Goal: Task Accomplishment & Management: Manage account settings

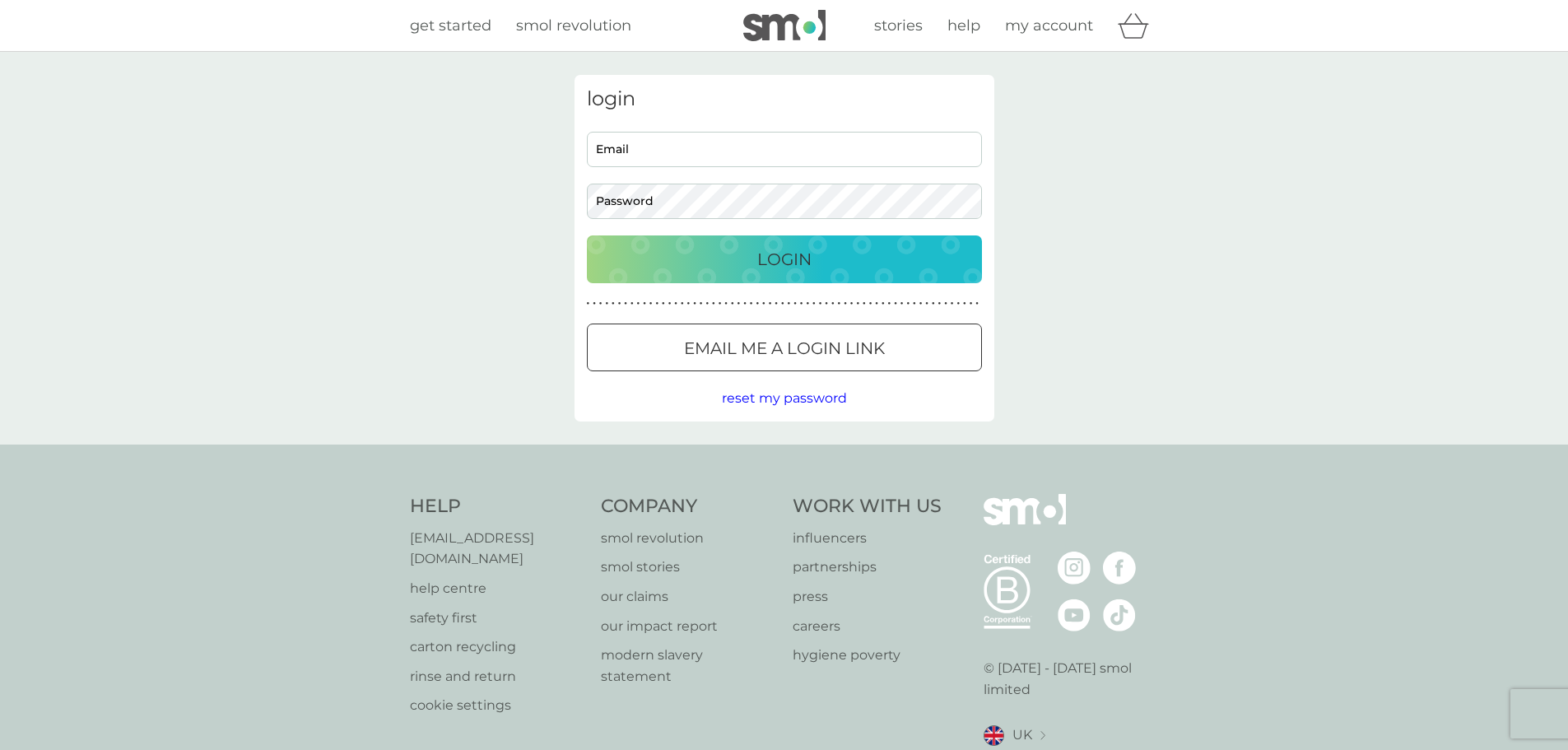
click at [731, 148] on input "Email" at bounding box center [784, 150] width 395 height 35
click at [470, 207] on div "login Email Password Login ● ● ● ● ● ● ● ● ● ● ● ● ● ● ● ● ● ● ● ● ● ● ● ● ● ● …" at bounding box center [784, 248] width 1568 height 393
click at [683, 163] on input "Email" at bounding box center [784, 150] width 395 height 35
click at [587, 132] on div at bounding box center [587, 132] width 0 height 0
click at [496, 182] on div "login Email Password Login ● ● ● ● ● ● ● ● ● ● ● ● ● ● ● ● ● ● ● ● ● ● ● ● ● ● …" at bounding box center [784, 248] width 1568 height 393
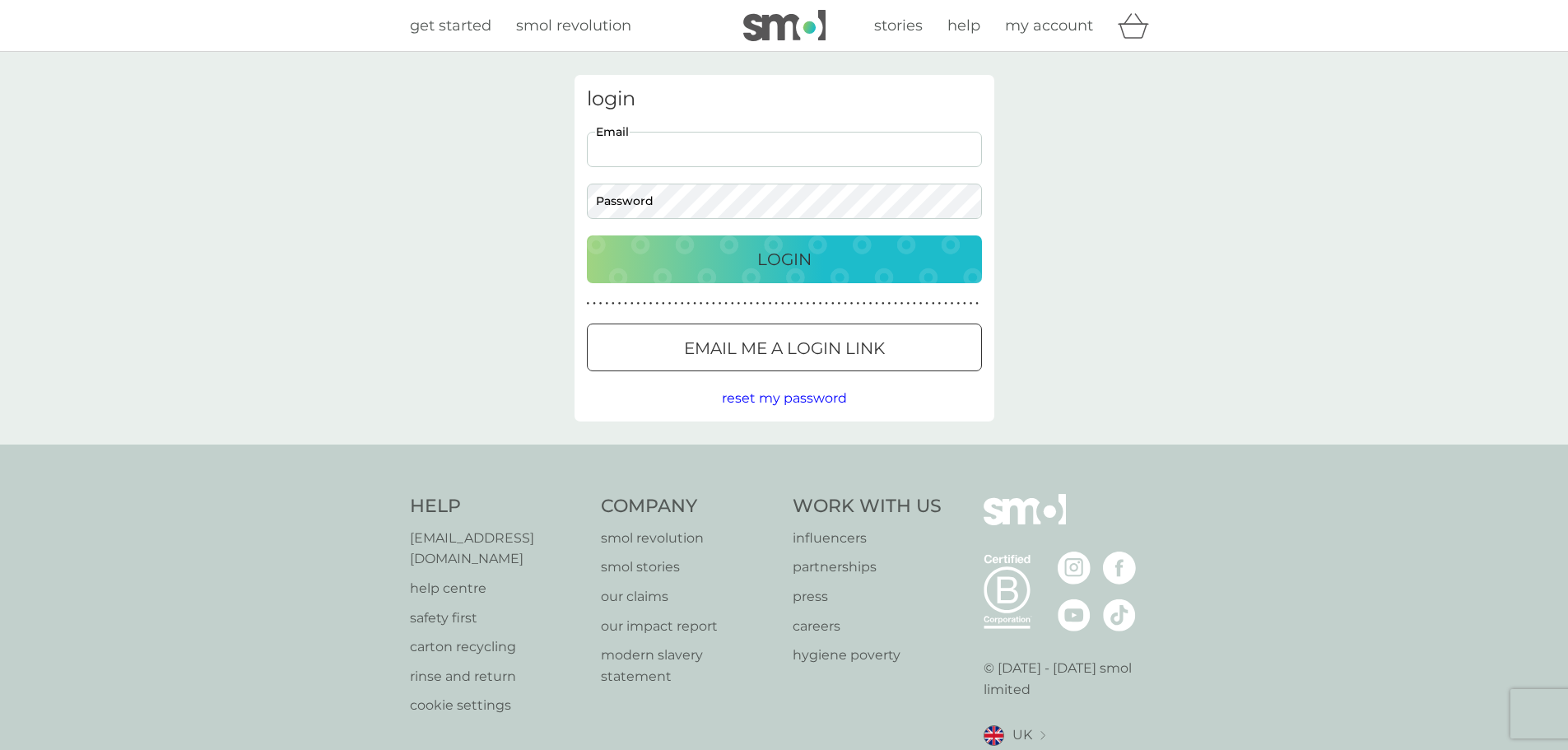
click at [693, 145] on input "Email" at bounding box center [784, 150] width 395 height 35
type input "m.s.dreyer@gmail.com"
click at [587, 235] on button "Login" at bounding box center [784, 259] width 395 height 48
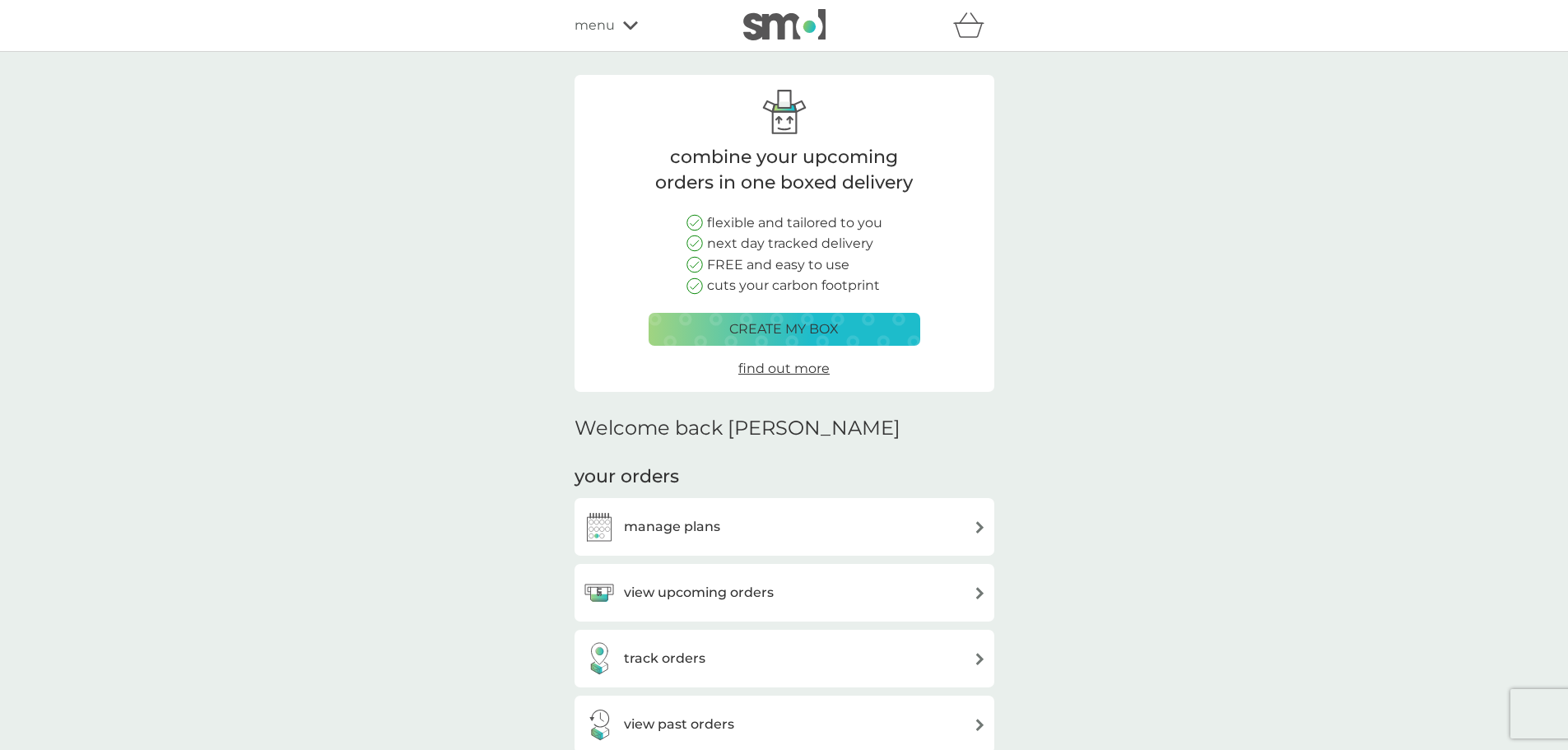
click at [719, 528] on h3 "manage plans" at bounding box center [672, 526] width 97 height 21
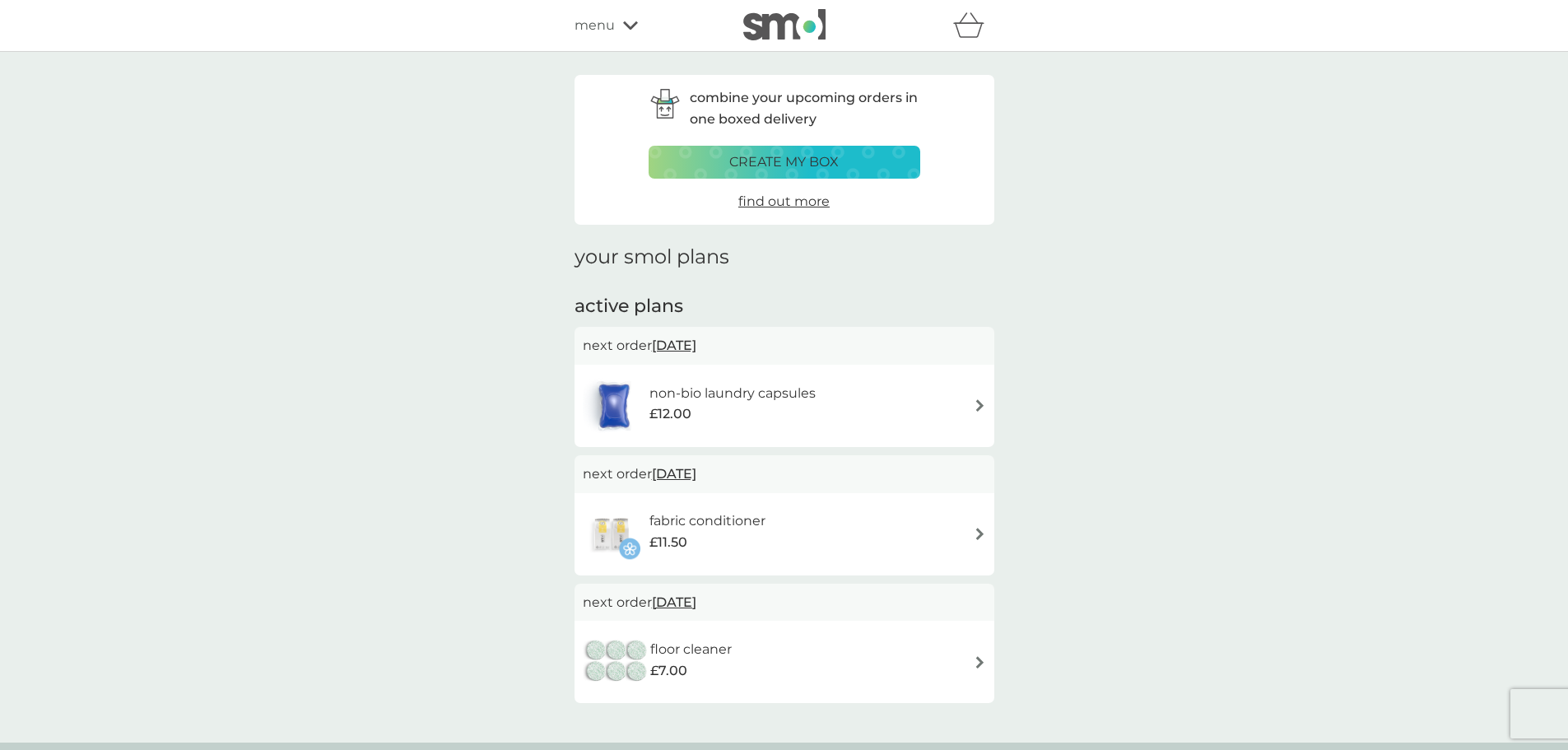
click at [984, 674] on div "floor cleaner £7.00" at bounding box center [784, 662] width 404 height 58
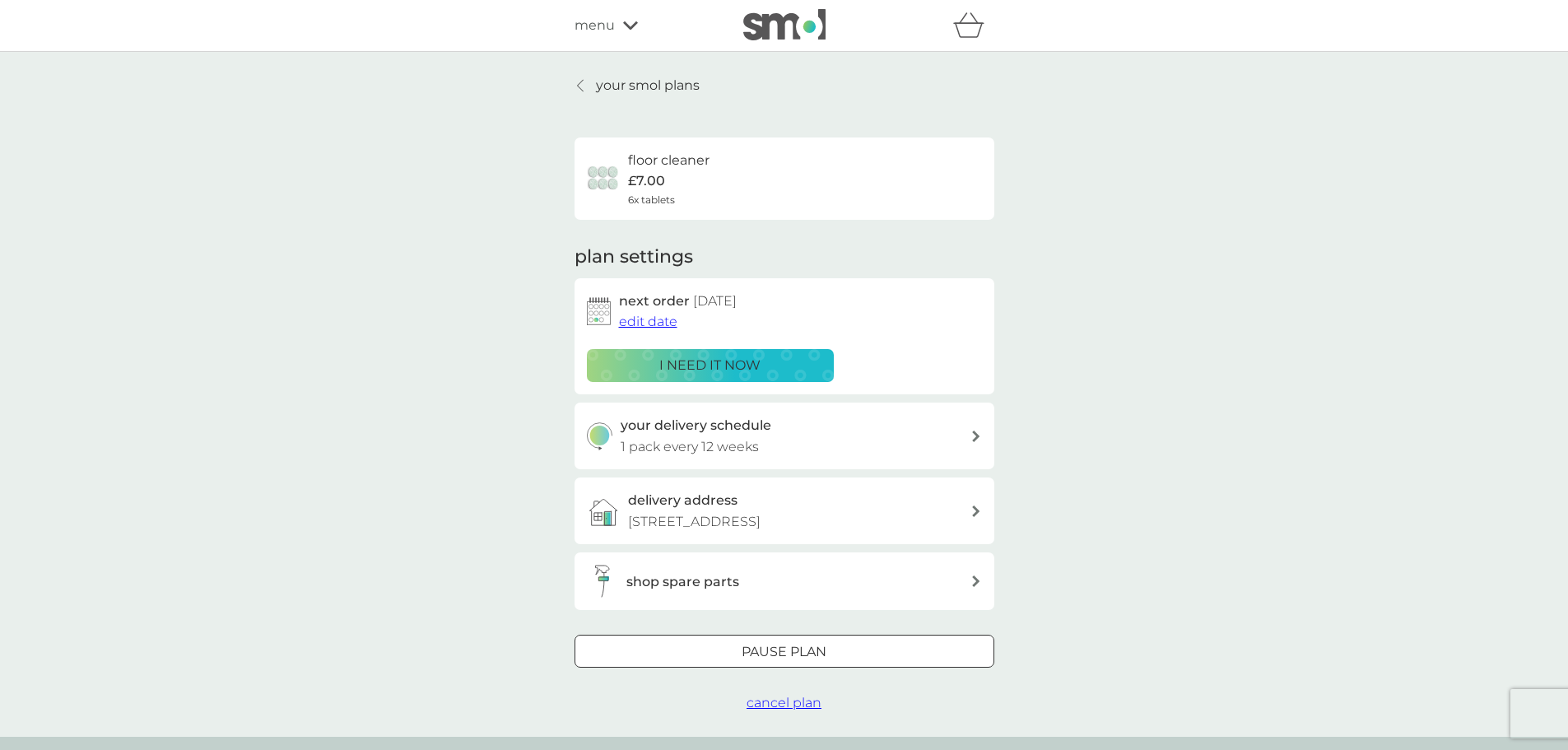
drag, startPoint x: 799, startPoint y: 702, endPoint x: 788, endPoint y: 692, distance: 14.9
click at [799, 703] on span "cancel plan" at bounding box center [784, 702] width 75 height 16
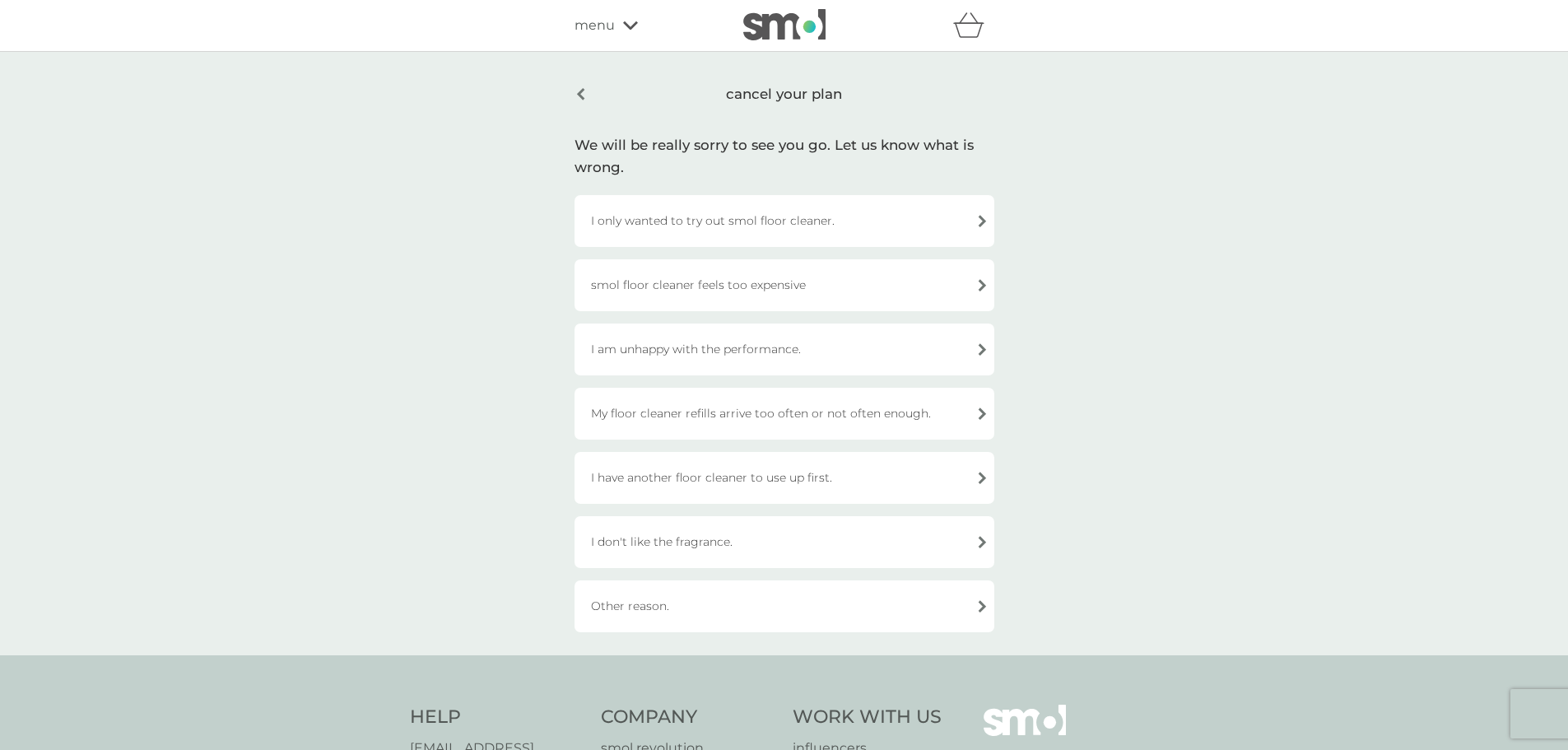
click at [683, 605] on div "Other reason." at bounding box center [784, 606] width 420 height 52
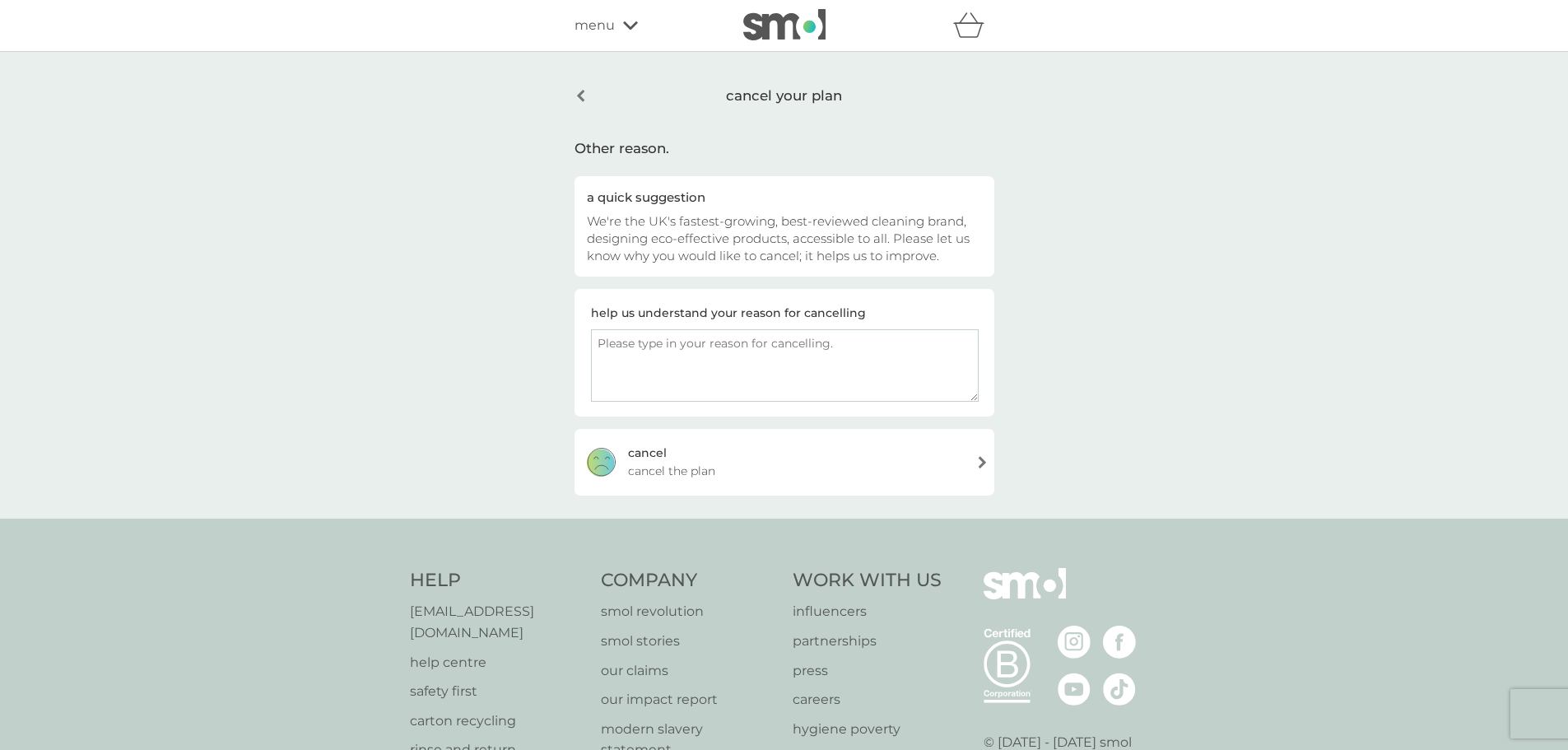
click at [684, 457] on div "[PERSON_NAME] the plan" at bounding box center [784, 462] width 420 height 66
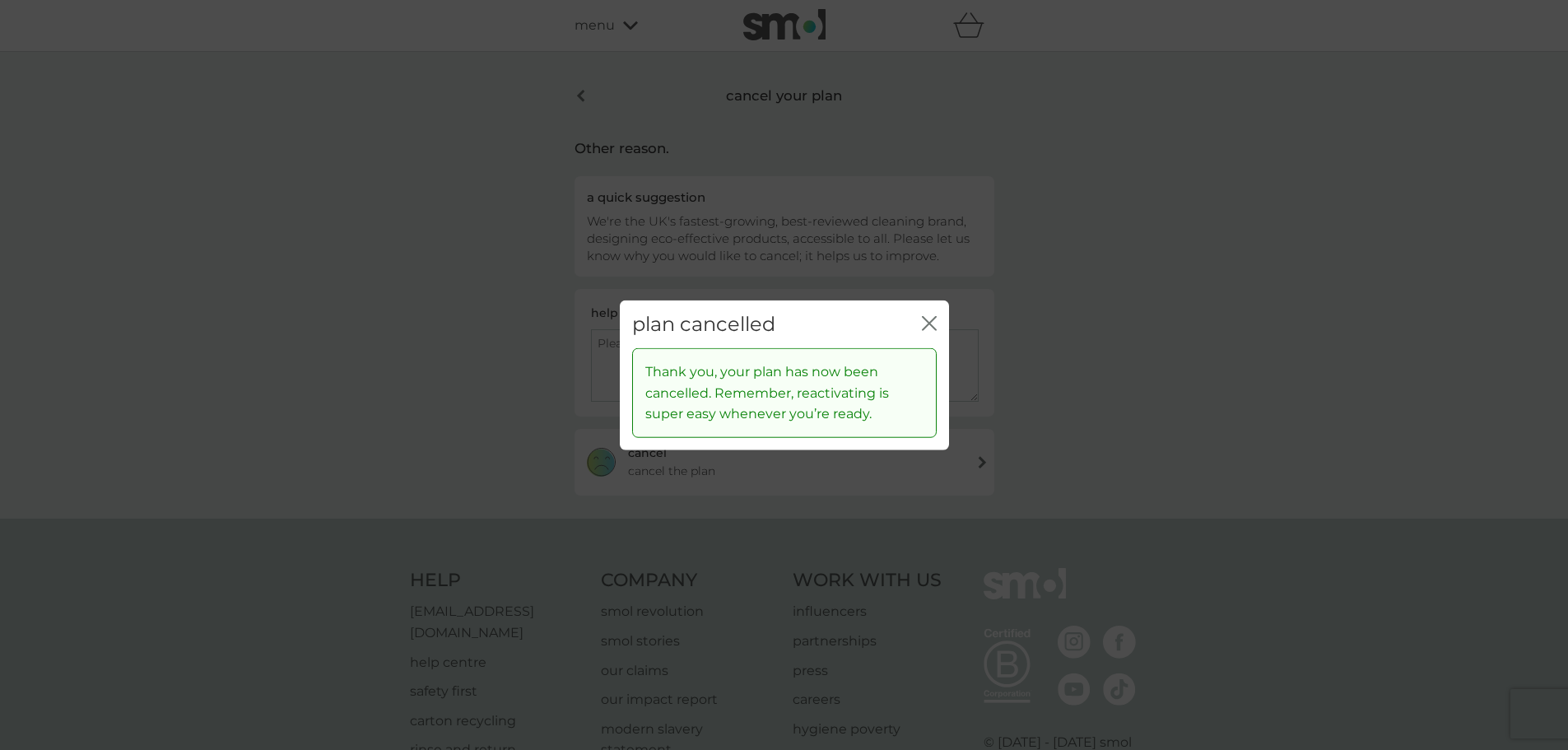
click at [931, 316] on icon "close" at bounding box center [929, 323] width 15 height 15
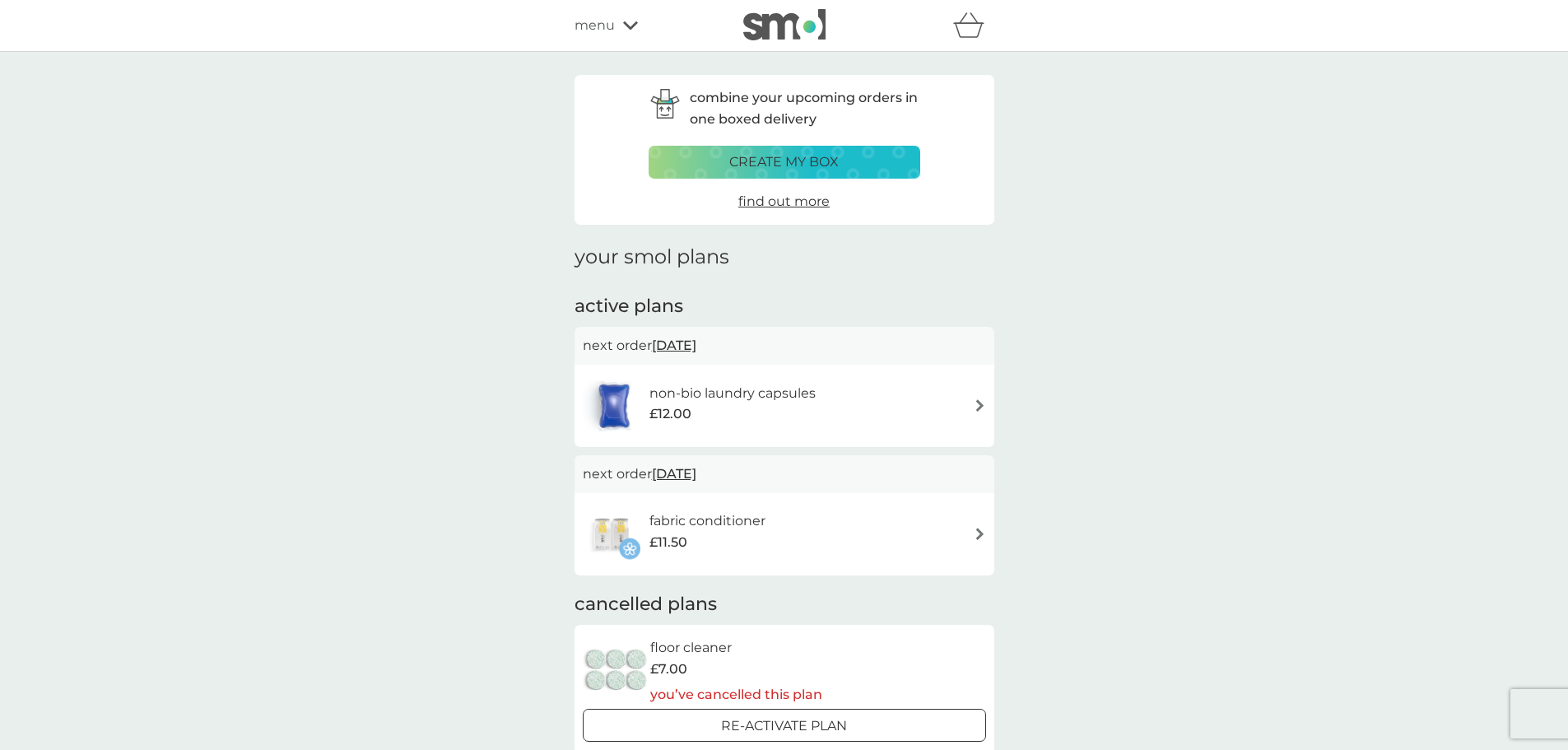
click at [985, 540] on img at bounding box center [979, 533] width 13 height 13
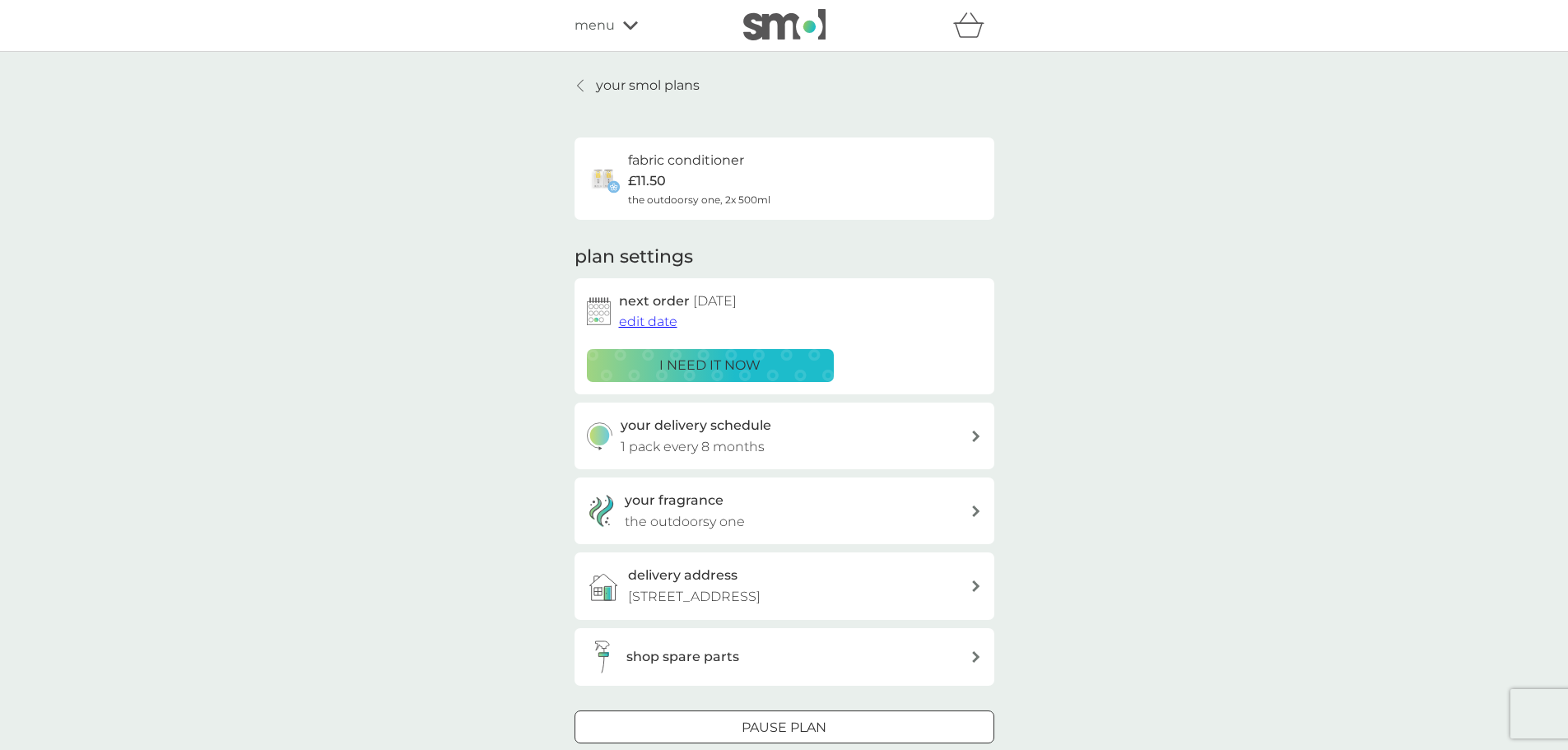
click at [663, 326] on span "edit date" at bounding box center [647, 321] width 58 height 16
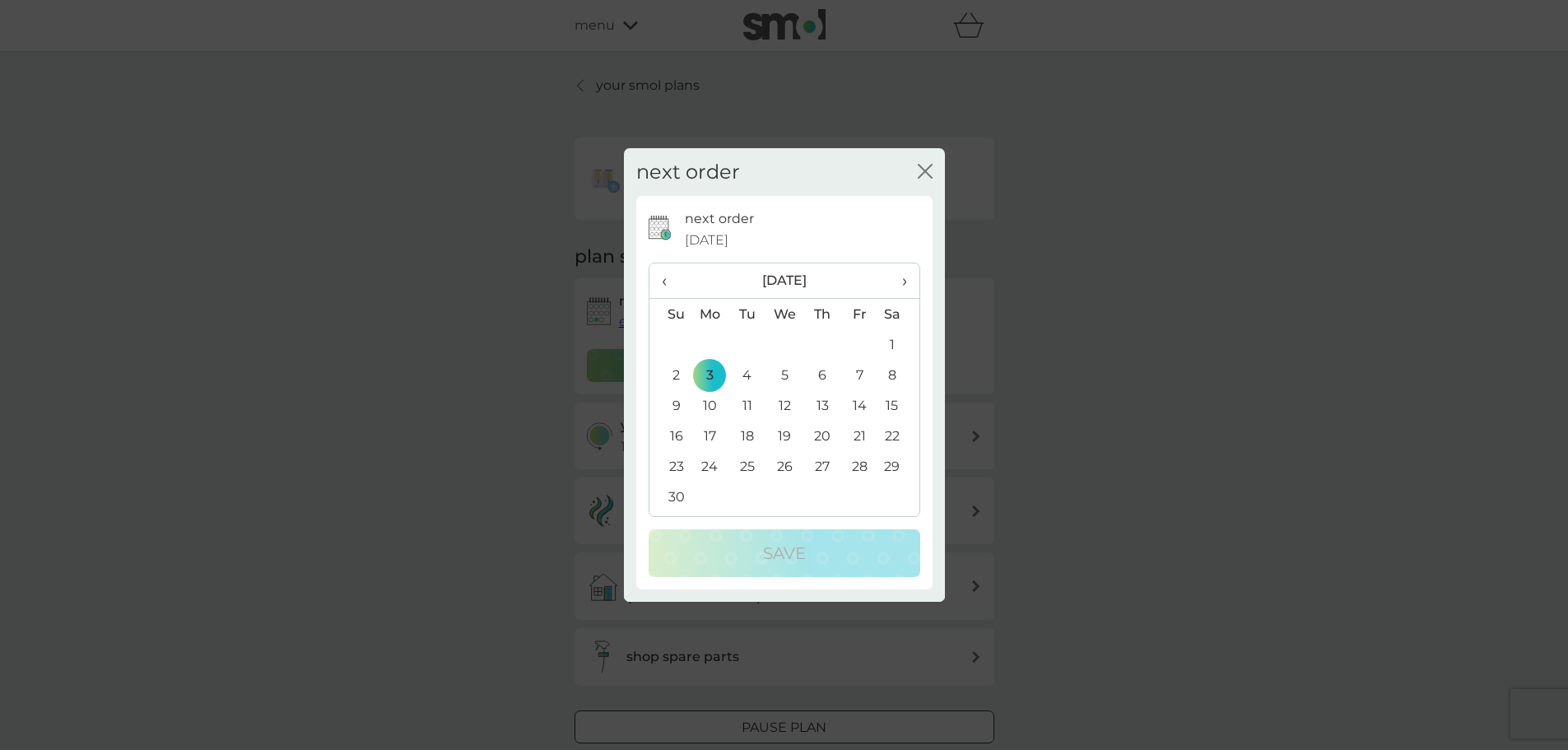
click at [670, 282] on span "‹" at bounding box center [670, 280] width 18 height 34
click at [828, 470] on td "30" at bounding box center [821, 466] width 37 height 30
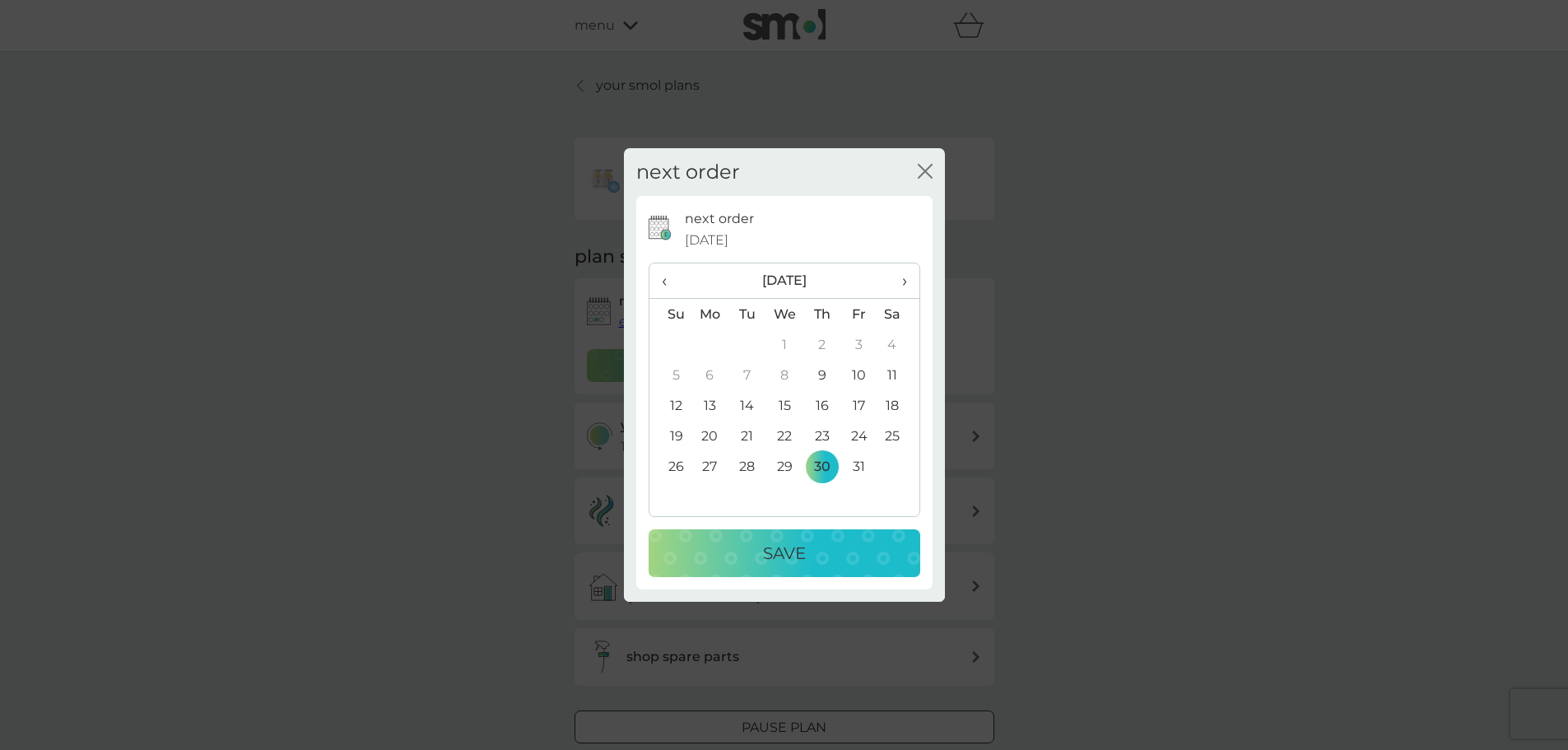
click at [834, 574] on button "Save" at bounding box center [784, 552] width 272 height 48
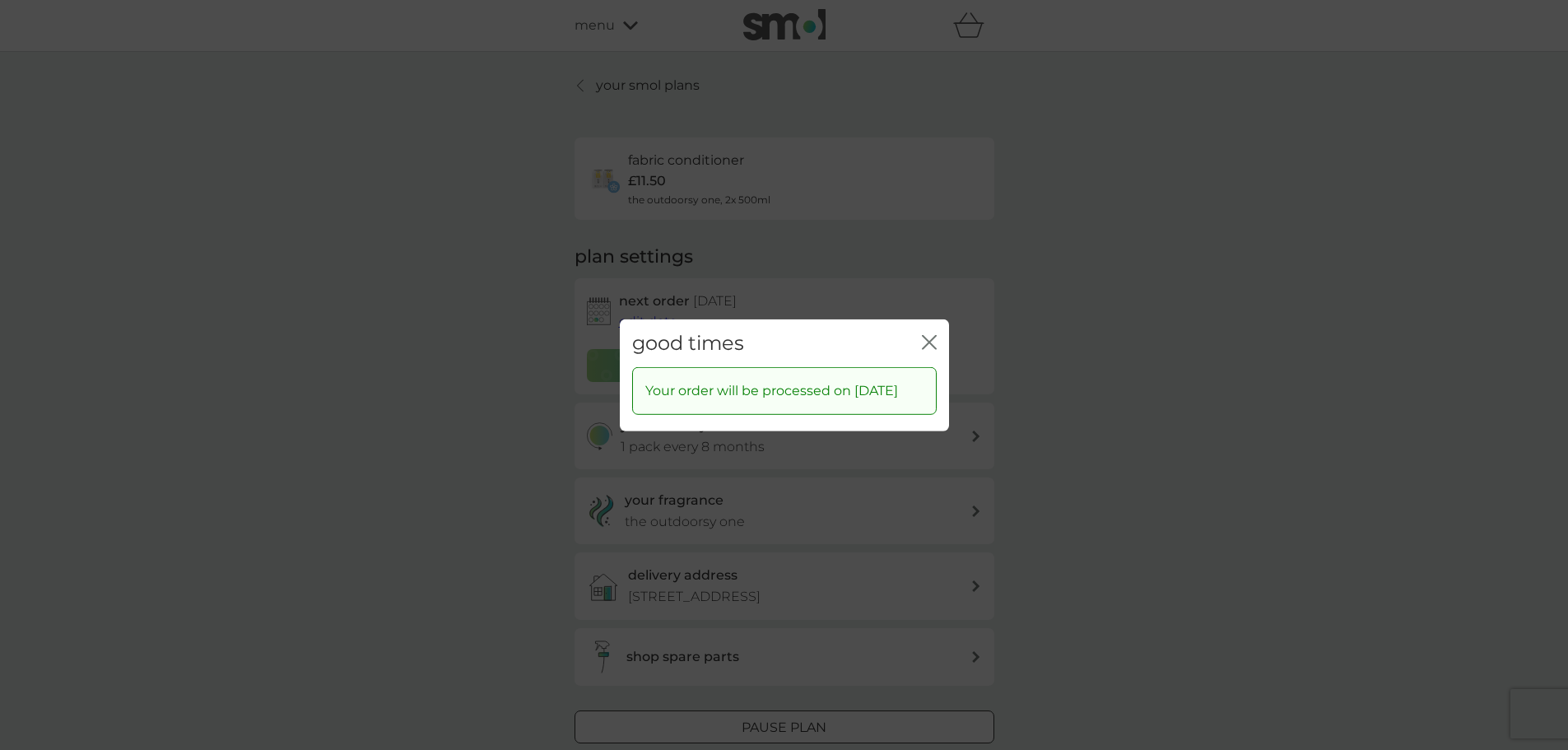
click at [935, 319] on div "good times close" at bounding box center [784, 343] width 330 height 49
click at [940, 338] on div "good times close" at bounding box center [784, 343] width 330 height 49
click at [932, 335] on icon "close" at bounding box center [932, 341] width 7 height 13
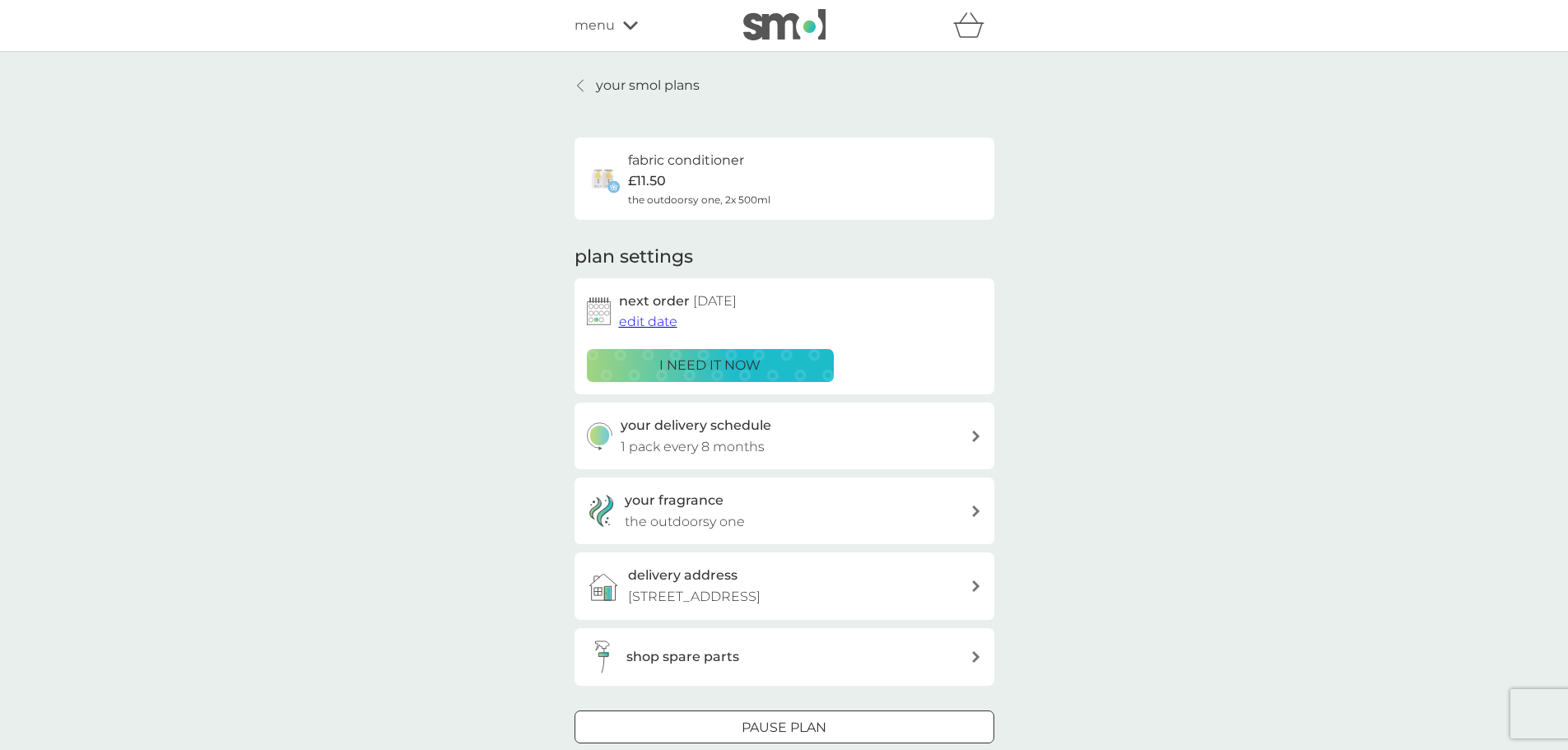
click at [663, 85] on p "your smol plans" at bounding box center [647, 85] width 103 height 21
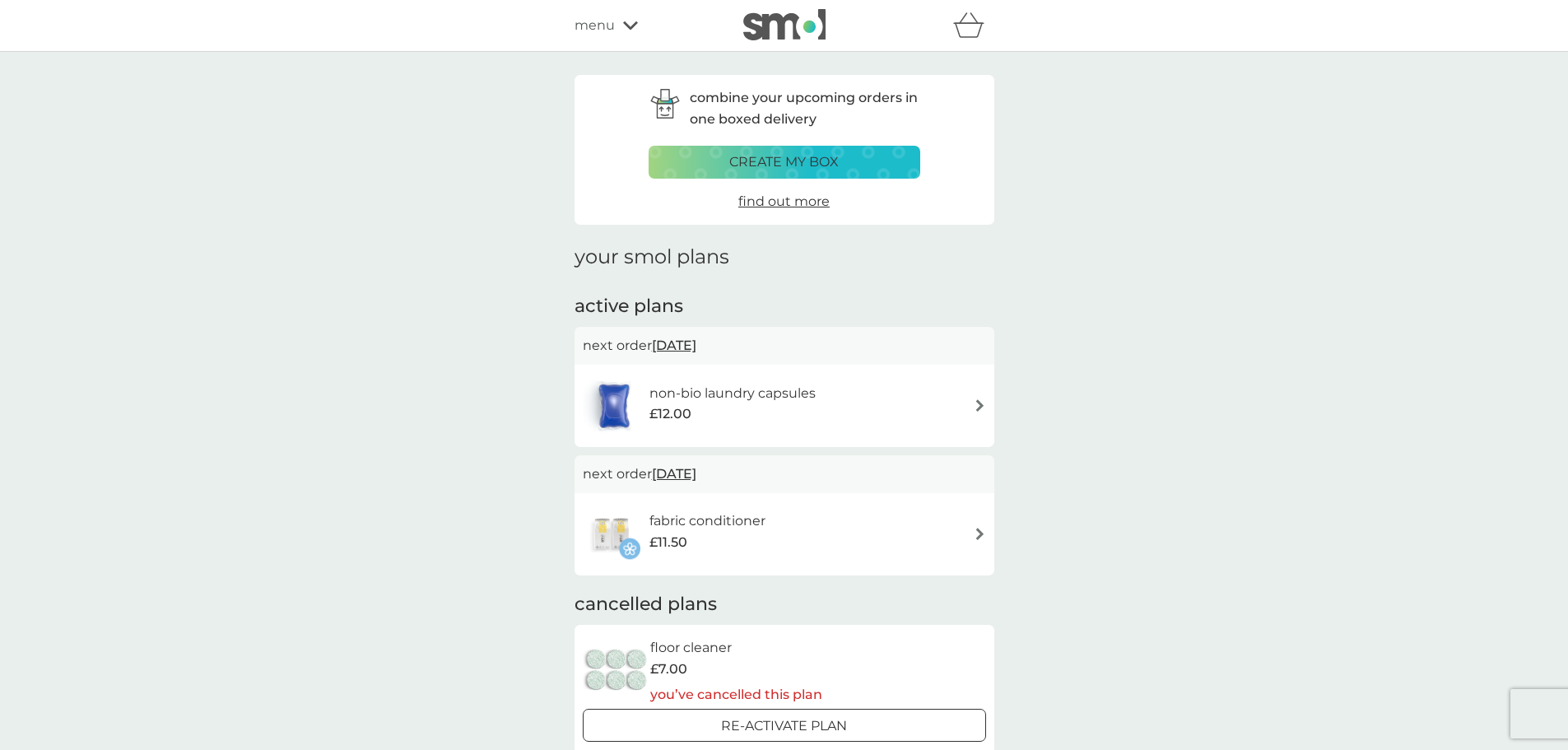
click at [698, 414] on div "£12.00" at bounding box center [732, 414] width 166 height 21
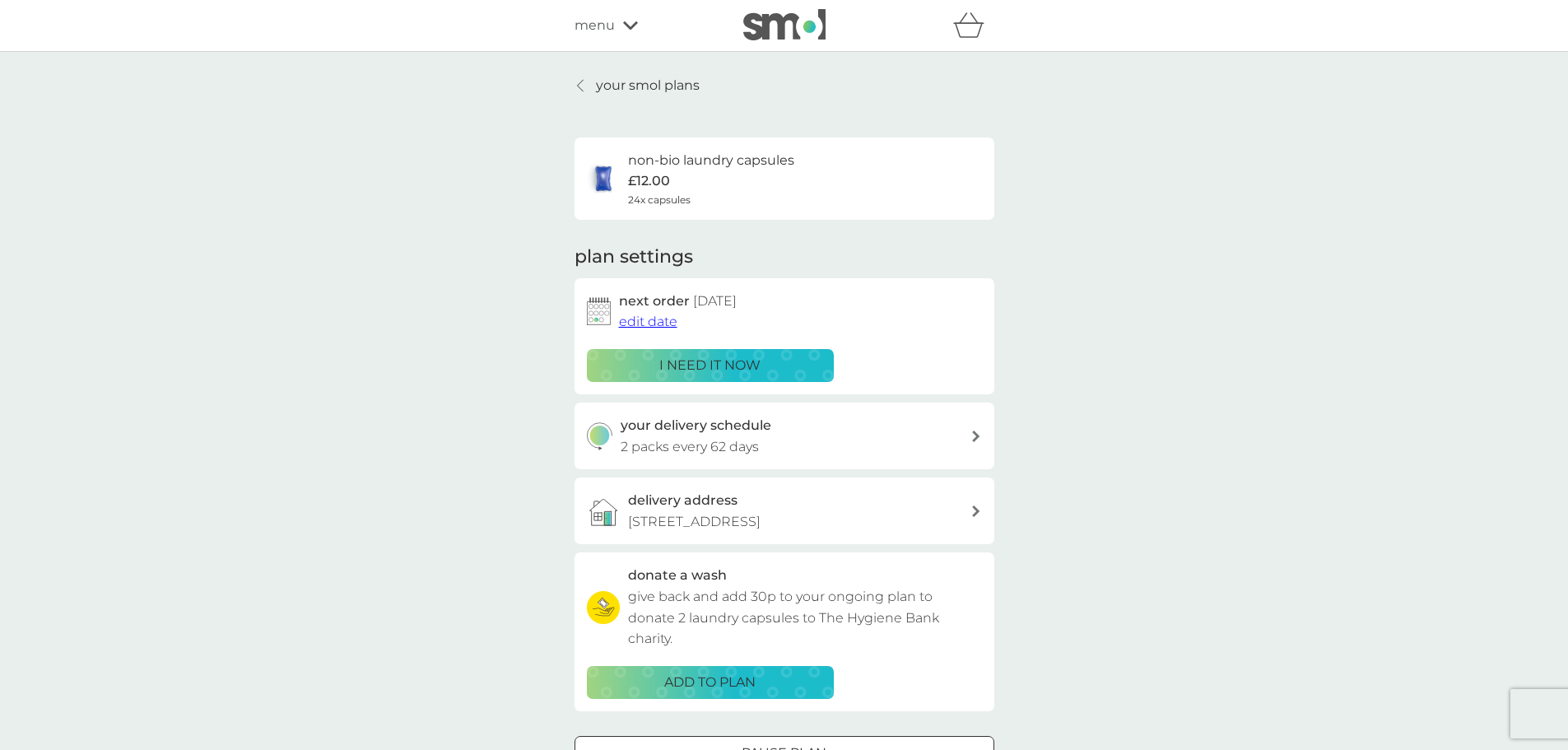
click at [612, 78] on p "your smol plans" at bounding box center [647, 85] width 103 height 21
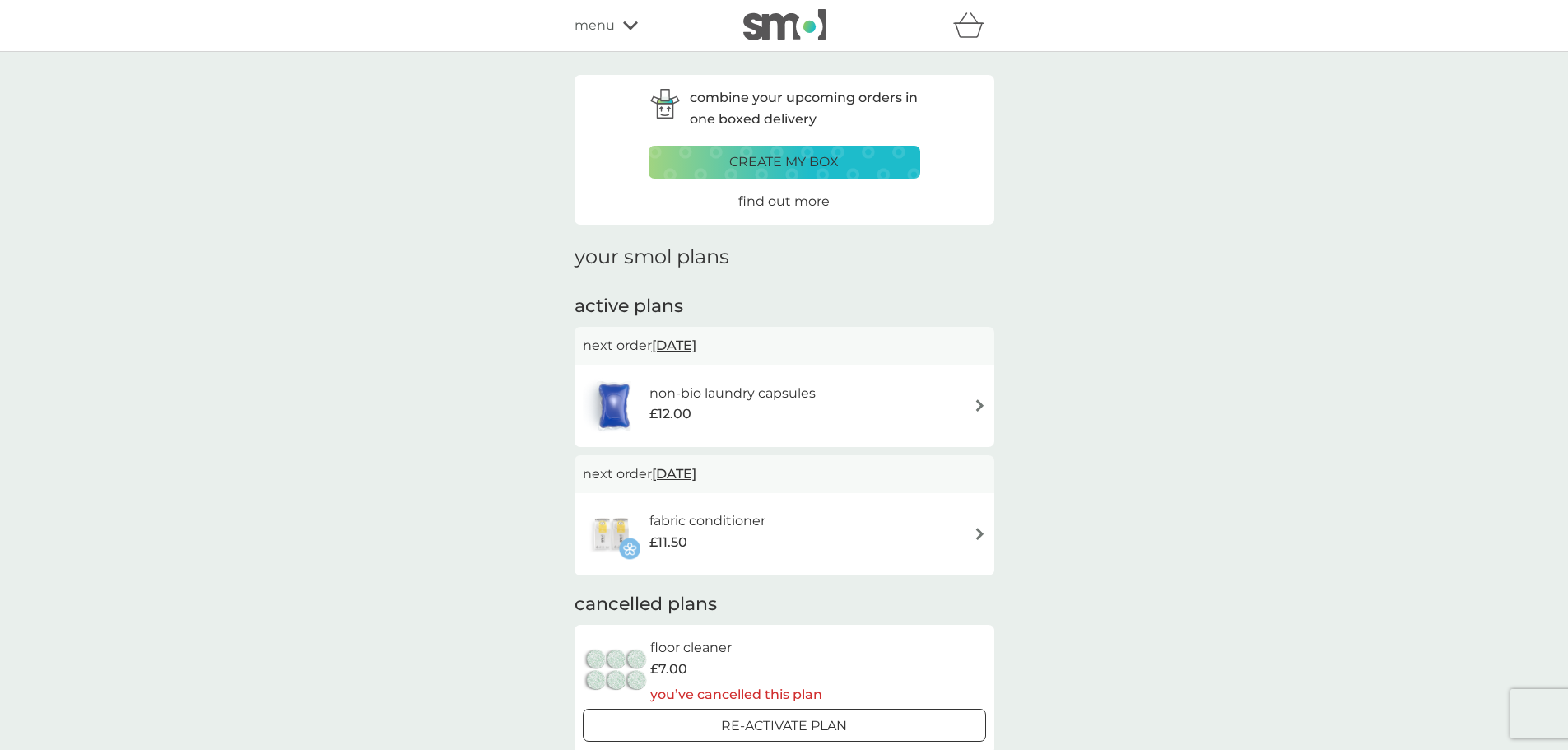
click at [752, 164] on p "create my box" at bounding box center [784, 161] width 109 height 21
